Goal: Task Accomplishment & Management: Use online tool/utility

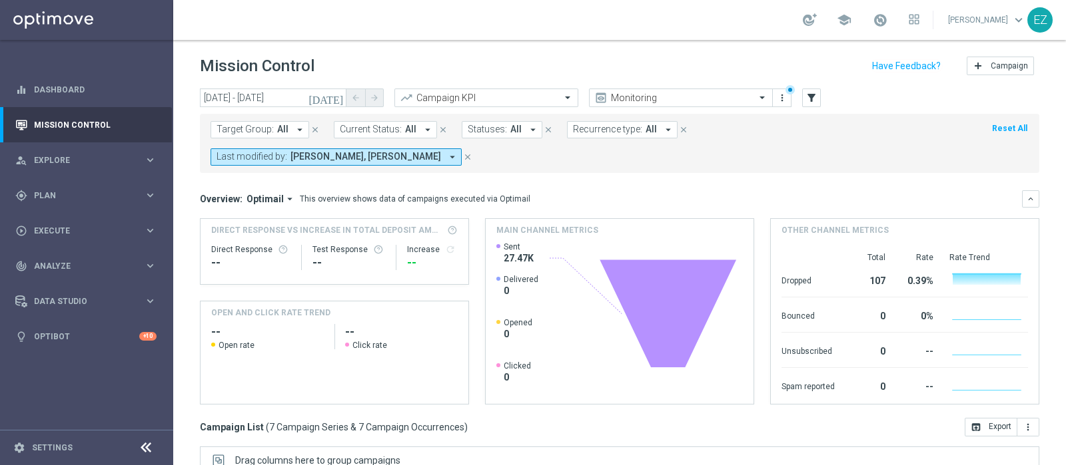
click at [726, 193] on div "Overview: Optimail arrow_drop_down This overview shows data of campaigns execut…" at bounding box center [611, 199] width 822 height 12
click at [58, 194] on span "Plan" at bounding box center [89, 196] width 110 height 8
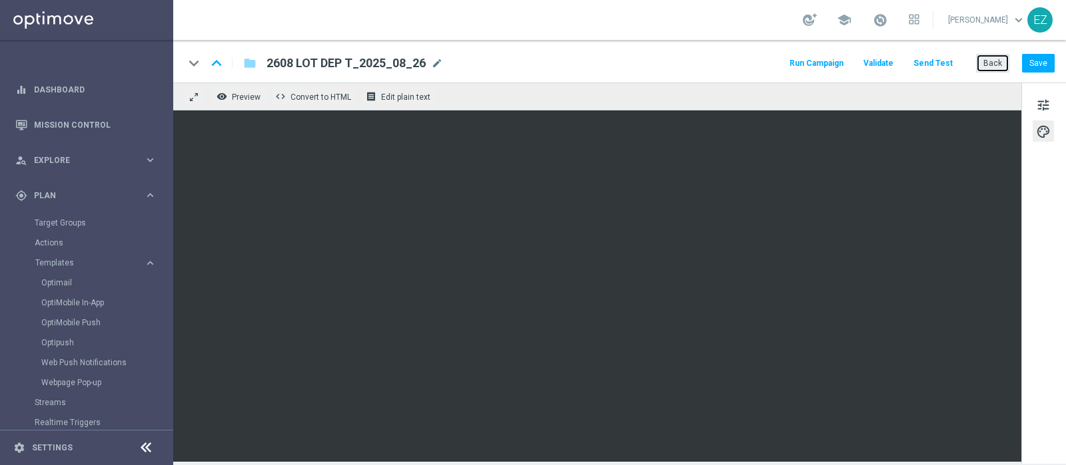
click at [994, 57] on button "Back" at bounding box center [992, 63] width 33 height 19
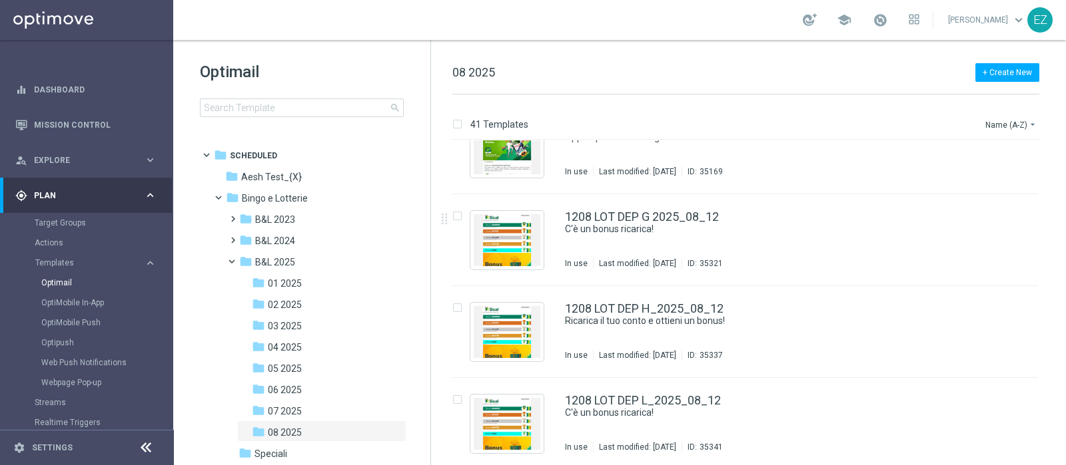
scroll to position [1231, 0]
click at [1004, 216] on button "file_copy" at bounding box center [1000, 214] width 17 height 17
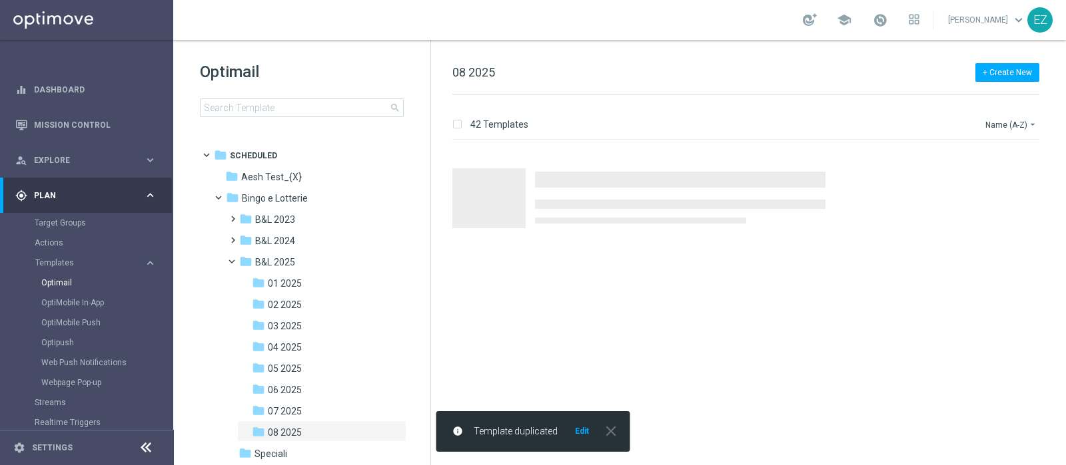
scroll to position [0, 0]
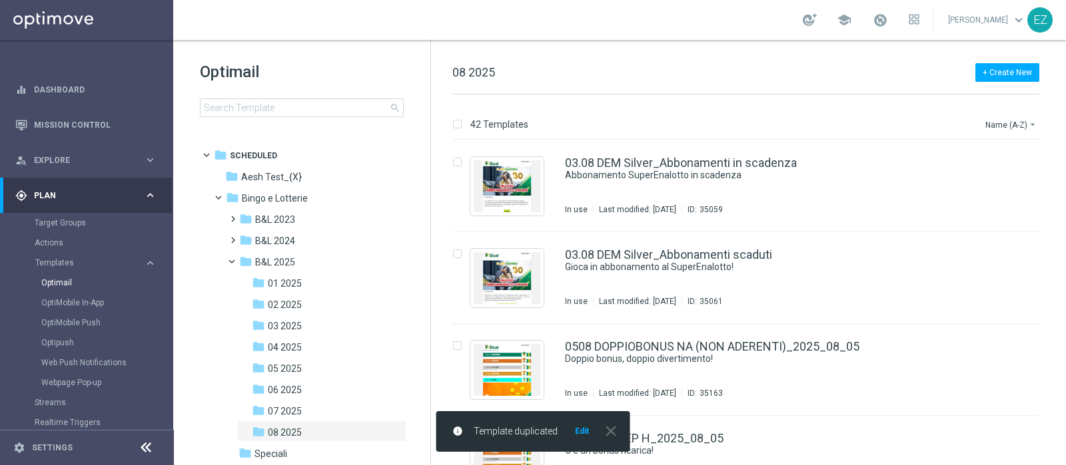
click at [581, 432] on button "Edit" at bounding box center [581, 431] width 17 height 11
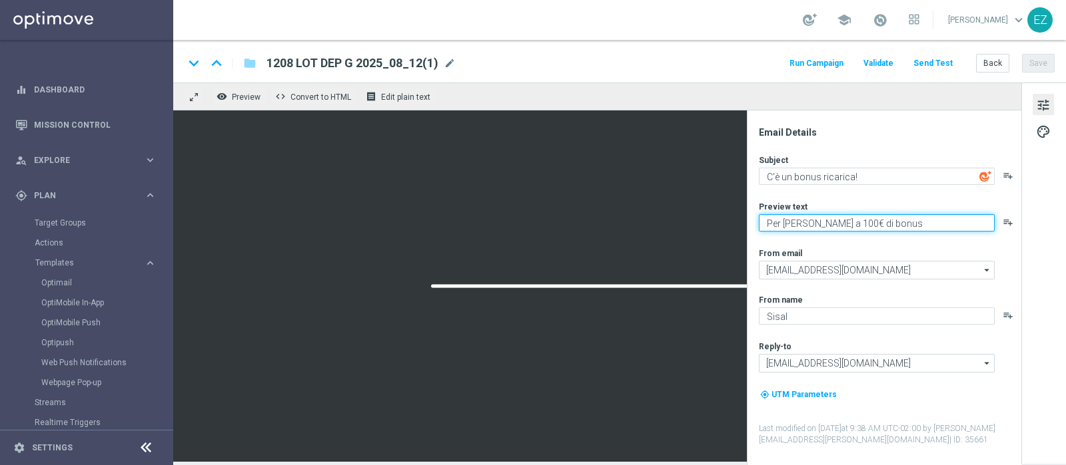
click at [826, 224] on textarea "Per [PERSON_NAME] a 100€ di bonus" at bounding box center [877, 222] width 236 height 17
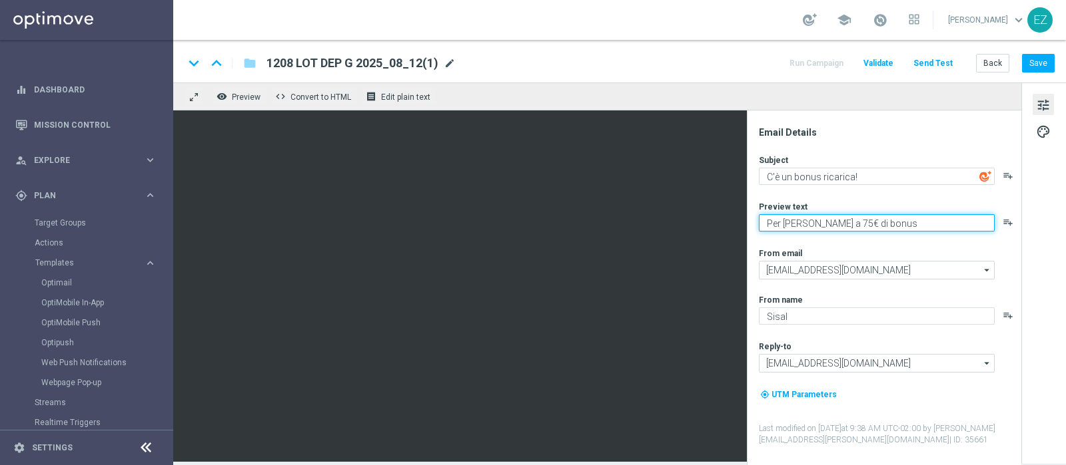
type textarea "Per [PERSON_NAME] a 75€ di bonus"
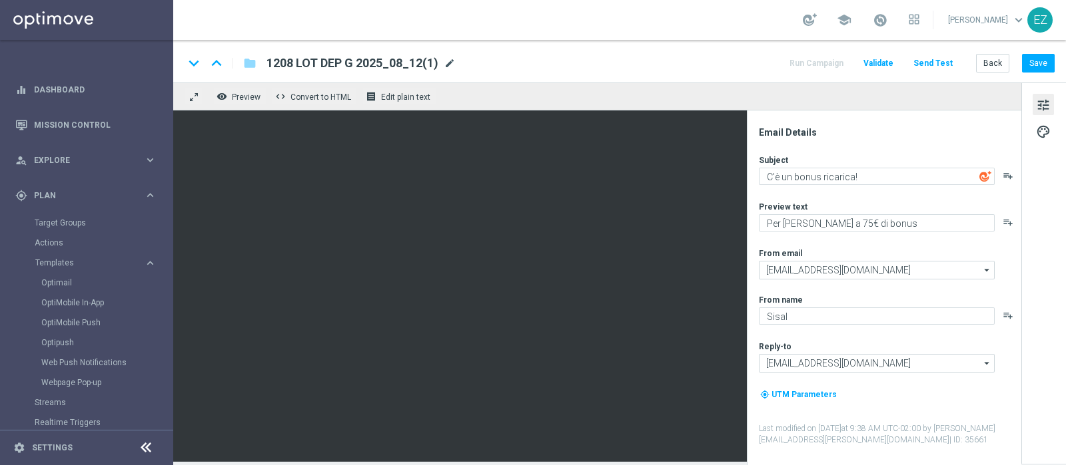
click at [447, 62] on span "mode_edit" at bounding box center [450, 63] width 12 height 12
click at [446, 61] on span "mode_edit" at bounding box center [450, 63] width 12 height 12
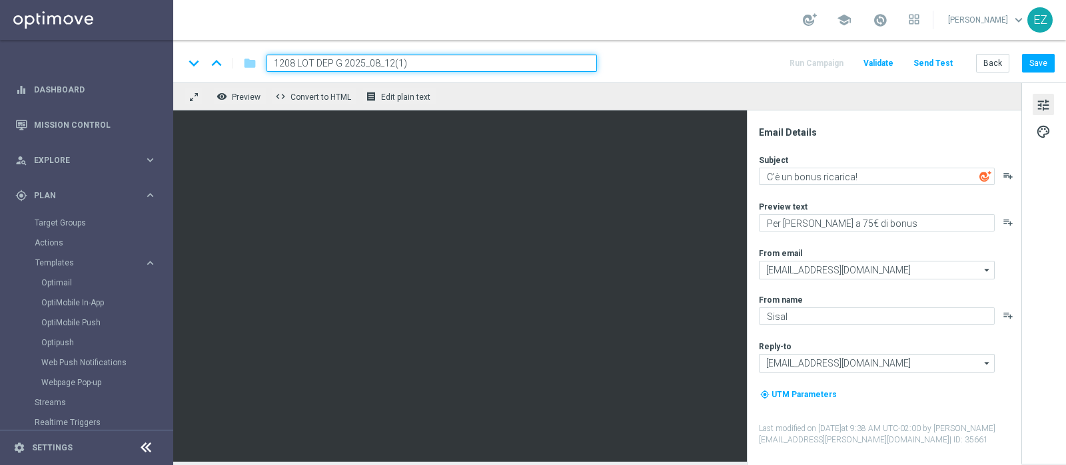
drag, startPoint x: 340, startPoint y: 61, endPoint x: 36, endPoint y: 64, distance: 303.7
click at [36, 64] on main "equalizer Dashboard Mission Control" at bounding box center [533, 232] width 1066 height 465
paste input "27"
drag, startPoint x: 431, startPoint y: 58, endPoint x: 383, endPoint y: 63, distance: 48.2
click at [383, 63] on input "2708 LOT DEP G 2025_08_12(1)" at bounding box center [431, 63] width 330 height 17
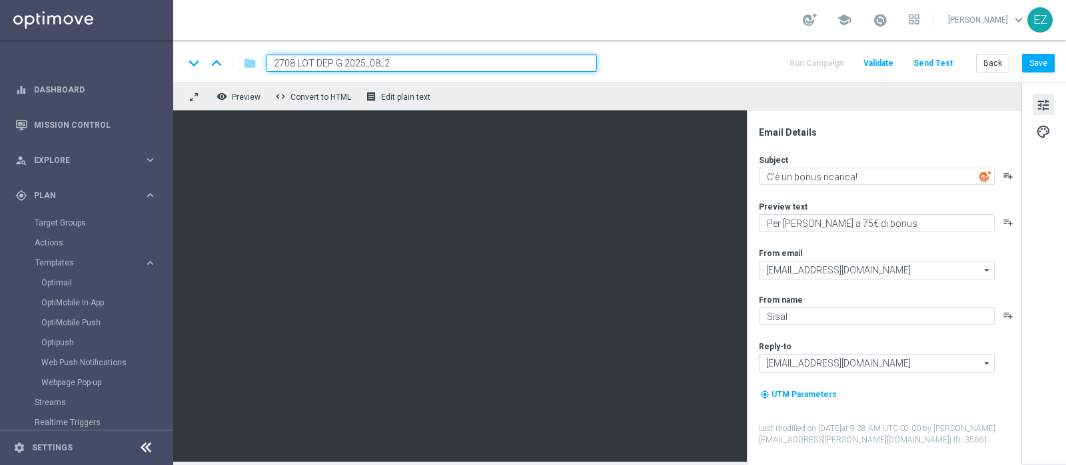
type input "2708 LOT DEP G 2025_08_27"
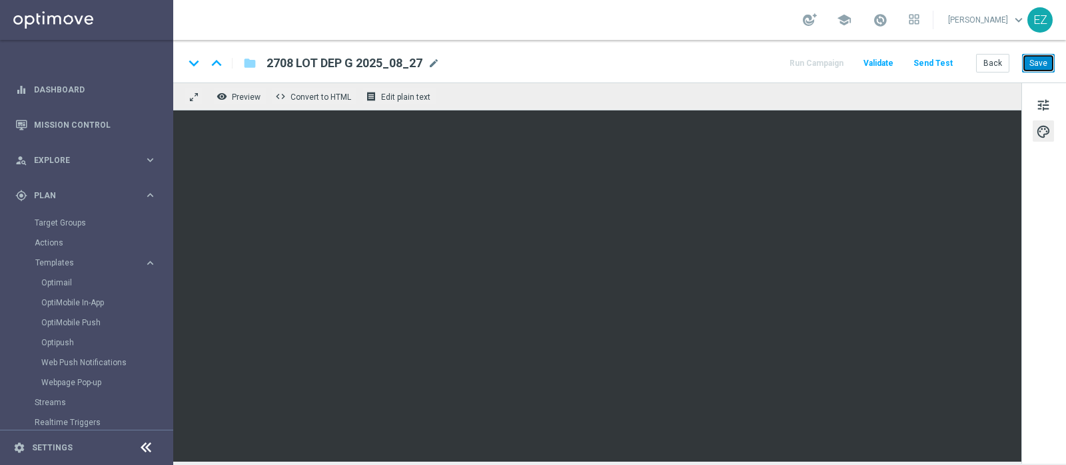
click at [1051, 58] on button "Save" at bounding box center [1038, 63] width 33 height 19
